Goal: Transaction & Acquisition: Purchase product/service

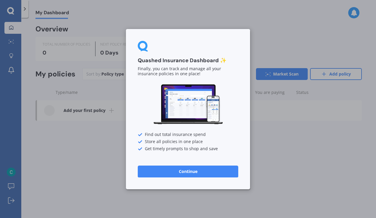
click at [187, 169] on button "Continue" at bounding box center [188, 171] width 101 height 12
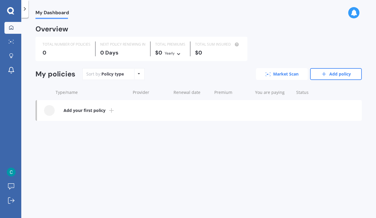
click at [275, 77] on link "Market Scan" at bounding box center [282, 74] width 52 height 12
click at [107, 111] on link "Add your first policy" at bounding box center [199, 110] width 325 height 21
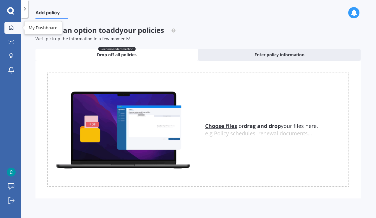
click at [10, 25] on icon at bounding box center [11, 27] width 5 height 5
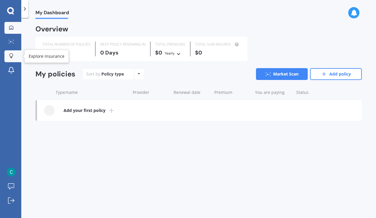
click at [12, 56] on icon at bounding box center [11, 55] width 4 height 5
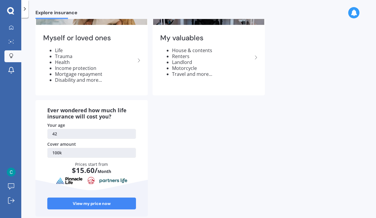
scroll to position [72, 0]
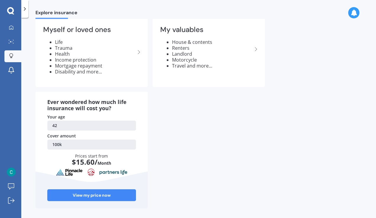
click at [65, 142] on link "100k" at bounding box center [91, 144] width 89 height 10
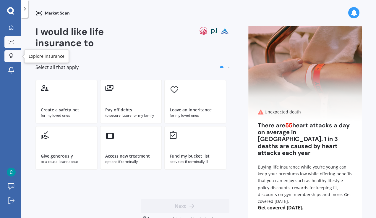
click at [15, 57] on div at bounding box center [11, 56] width 9 height 6
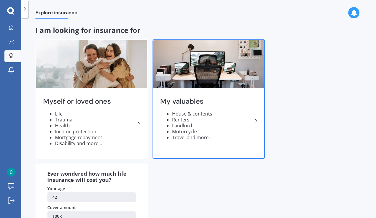
click at [209, 140] on div "My valuables House & contents Renters Landlord Motorcycle Travel and more..." at bounding box center [208, 121] width 111 height 62
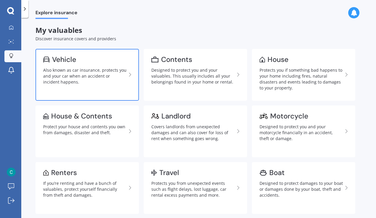
click at [96, 78] on div "Also known as car insurance, protects you and your car when an accident or inci…" at bounding box center [84, 76] width 83 height 18
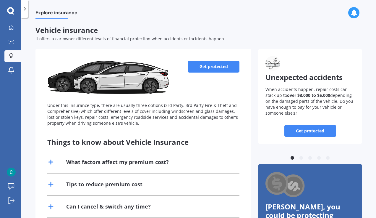
click at [136, 160] on div "What factors affect my premium cost?" at bounding box center [117, 161] width 103 height 7
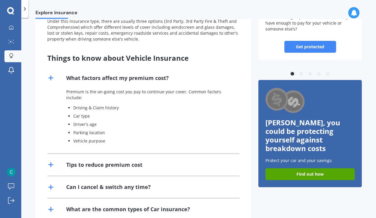
scroll to position [85, 0]
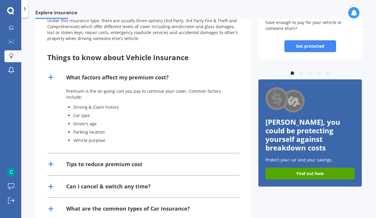
click at [128, 183] on div "Can I cancel & switch any time?" at bounding box center [108, 185] width 85 height 7
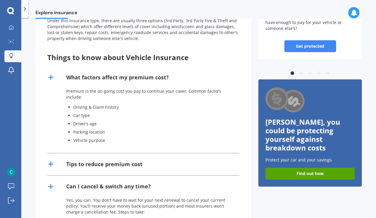
click at [128, 183] on div "Can I cancel & switch any time?" at bounding box center [108, 185] width 85 height 7
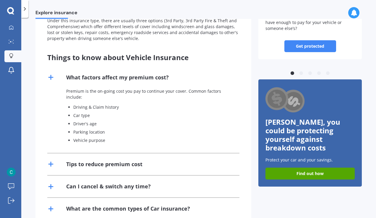
click at [127, 163] on div "Tips to reduce premium cost" at bounding box center [104, 163] width 76 height 7
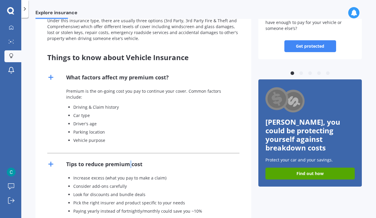
click at [127, 163] on div "Tips to reduce premium cost" at bounding box center [104, 163] width 76 height 7
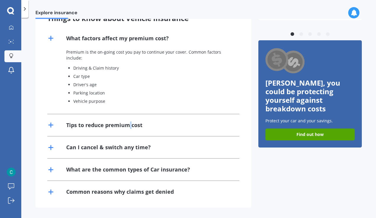
scroll to position [0, 0]
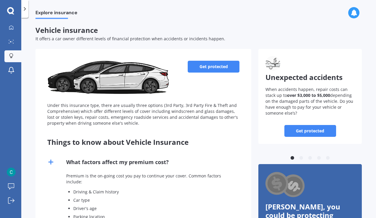
click at [198, 63] on link "Get protected" at bounding box center [214, 67] width 52 height 12
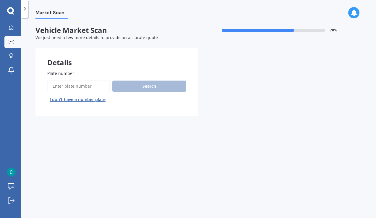
click at [88, 86] on input "Plate number" at bounding box center [78, 86] width 63 height 12
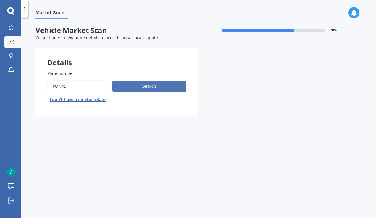
type input "PQN45"
click at [138, 81] on button "Search" at bounding box center [149, 85] width 74 height 11
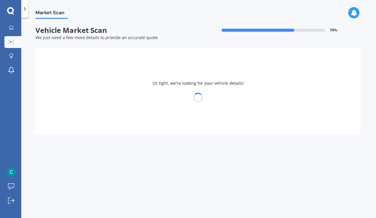
select select "AUDI"
select select "RS4"
select select "18"
select select "11"
select select "1982"
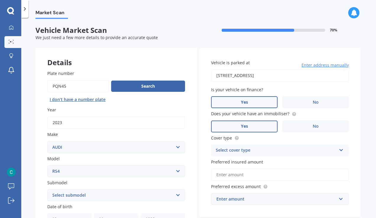
click at [178, 193] on select "Select submodel (All)" at bounding box center [116, 195] width 138 height 12
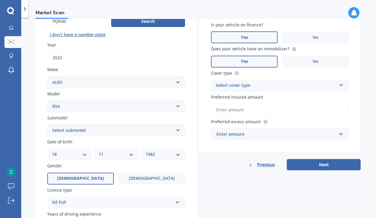
scroll to position [66, 0]
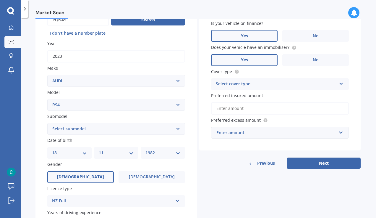
click at [113, 124] on select "Select submodel (All)" at bounding box center [116, 129] width 138 height 12
select select "(ALL)"
click at [47, 123] on select "Select submodel (All)" at bounding box center [116, 129] width 138 height 12
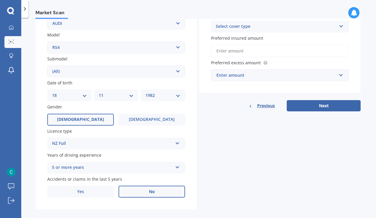
scroll to position [131, 0]
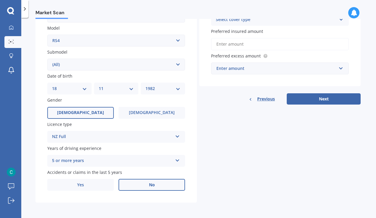
click at [179, 159] on div "5 or more years 5 or more years 4 years 3 years 2 years 1 year" at bounding box center [116, 161] width 138 height 12
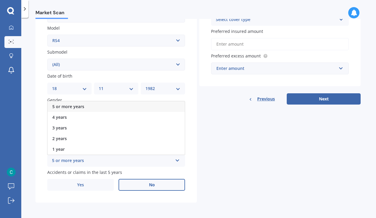
click at [179, 159] on div "5 or more years 5 or more years 4 years 3 years 2 years 1 year" at bounding box center [116, 161] width 138 height 12
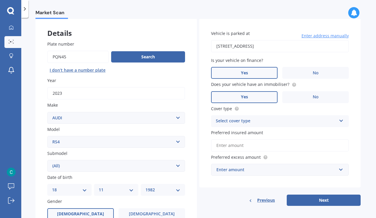
scroll to position [28, 0]
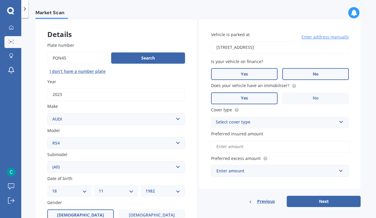
click at [322, 75] on label "No" at bounding box center [315, 74] width 67 height 12
click at [0, 0] on input "No" at bounding box center [0, 0] width 0 height 0
click at [258, 123] on div "Select cover type" at bounding box center [276, 122] width 121 height 7
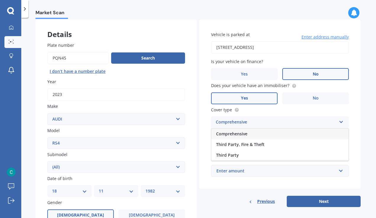
click at [258, 123] on div "Comprehensive" at bounding box center [276, 122] width 121 height 7
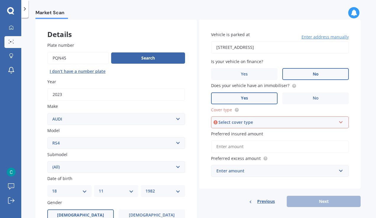
click at [257, 147] on input "Preferred insured amount" at bounding box center [280, 146] width 138 height 12
click at [253, 122] on div "Select cover type" at bounding box center [278, 122] width 118 height 7
click at [251, 135] on div "Comprehensive" at bounding box center [280, 133] width 137 height 11
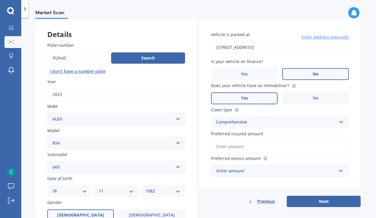
click at [251, 145] on input "Preferred insured amount" at bounding box center [280, 146] width 138 height 12
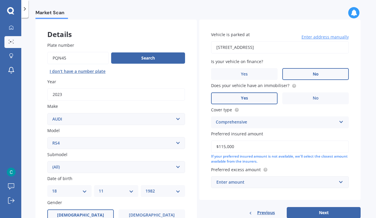
type input "$115,000"
click at [340, 182] on input "text" at bounding box center [278, 181] width 132 height 11
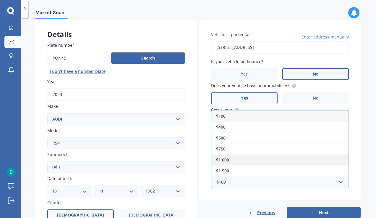
click at [325, 161] on div "$1,000" at bounding box center [279, 159] width 137 height 11
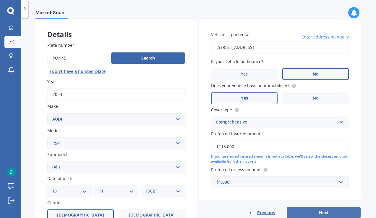
click at [322, 211] on button "Next" at bounding box center [324, 212] width 74 height 11
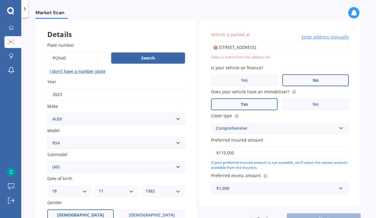
type input "[STREET_ADDRESS]"
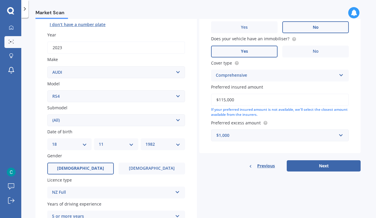
scroll to position [75, 0]
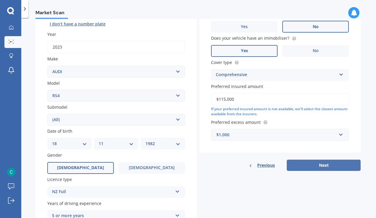
click at [326, 166] on button "Next" at bounding box center [324, 164] width 74 height 11
select select "18"
select select "11"
select select "1982"
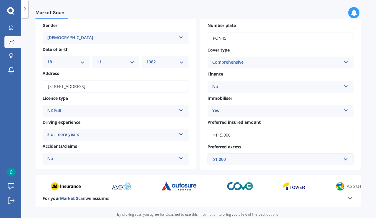
scroll to position [88, 0]
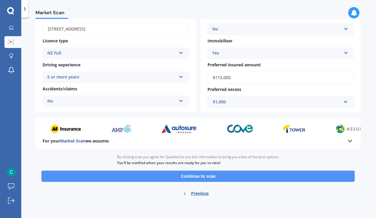
click at [279, 177] on button "Continue to scan" at bounding box center [197, 175] width 313 height 11
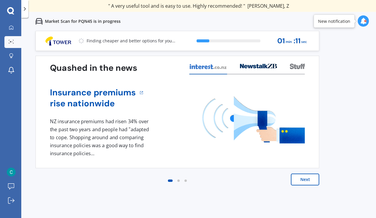
click at [300, 185] on button "Next" at bounding box center [305, 179] width 28 height 12
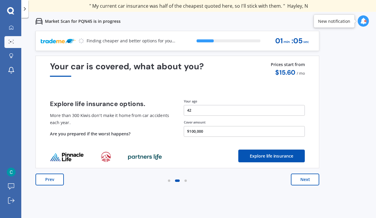
click at [302, 181] on button "Next" at bounding box center [305, 179] width 28 height 12
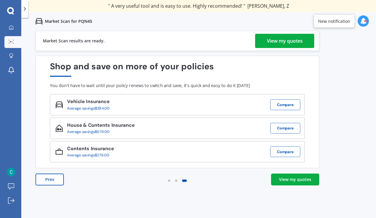
click at [289, 40] on div "View my quotes" at bounding box center [285, 41] width 36 height 14
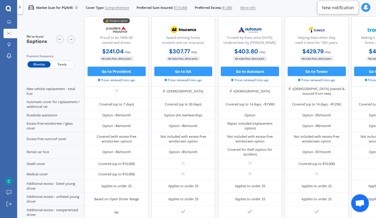
scroll to position [191, 0]
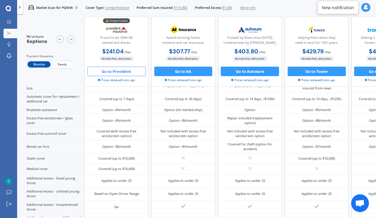
click at [129, 70] on button "Go to Provident" at bounding box center [117, 71] width 58 height 9
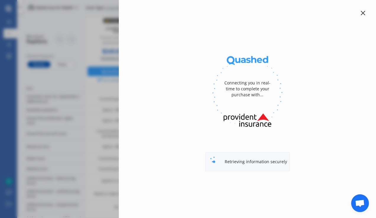
click at [364, 12] on icon at bounding box center [363, 13] width 5 height 5
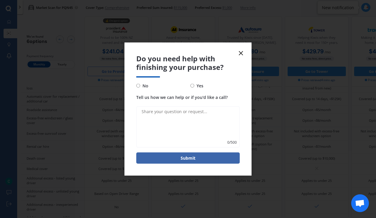
click at [240, 52] on line at bounding box center [241, 53] width 4 height 4
